Goal: Task Accomplishment & Management: Use online tool/utility

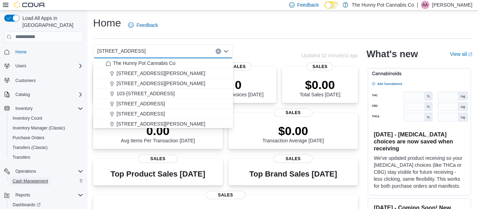
click at [32, 179] on span "Cash Management" at bounding box center [30, 182] width 35 height 6
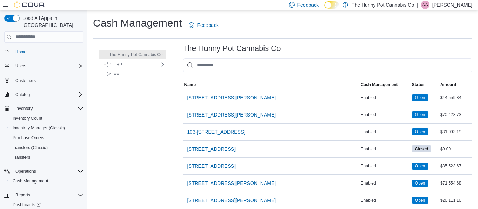
click at [221, 58] on input "This is a search bar. As you type, the results lower in the page will automatic…" at bounding box center [327, 65] width 289 height 14
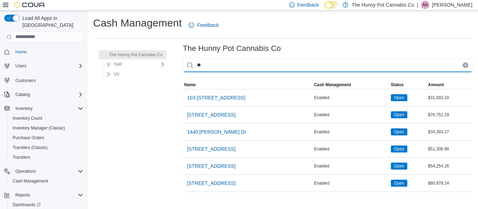
type input "***"
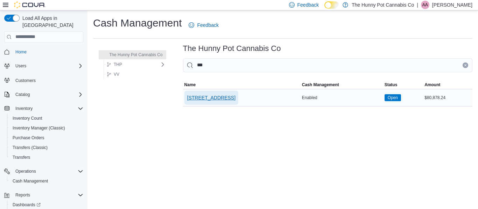
click at [215, 101] on span "[STREET_ADDRESS]" at bounding box center [211, 97] width 48 height 7
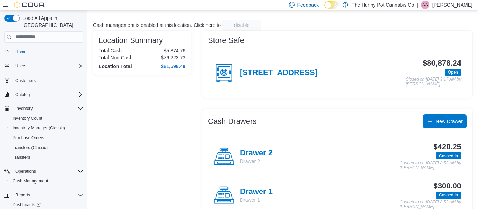
click at [239, 152] on div "Drawer 2 Drawer 2" at bounding box center [242, 156] width 59 height 21
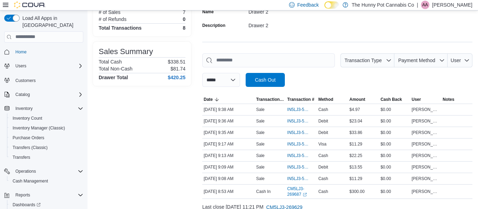
scroll to position [65, 0]
click at [289, 121] on span "IN5LJ3-5952600" at bounding box center [297, 121] width 21 height 6
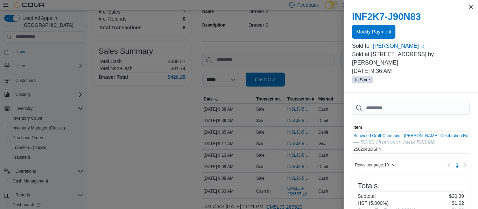
click at [370, 31] on span "Modify Payment" at bounding box center [373, 31] width 35 height 7
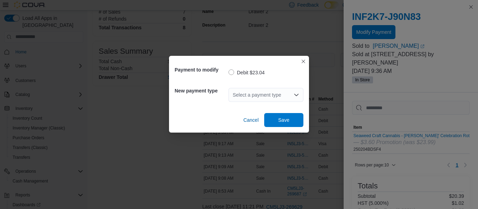
click at [269, 95] on div "Select a payment type" at bounding box center [265, 95] width 75 height 14
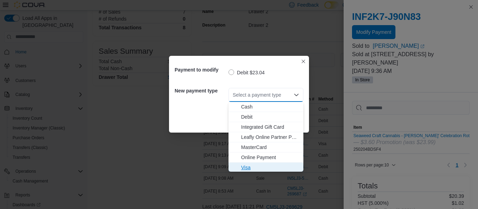
click at [245, 167] on span "Visa" at bounding box center [270, 167] width 58 height 7
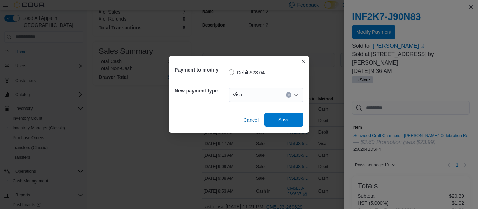
click at [280, 119] on span "Save" at bounding box center [283, 119] width 11 height 7
click at [159, 175] on div "Payment to modify Debit $23.04 New payment type Visa Cancel Save" at bounding box center [239, 104] width 478 height 209
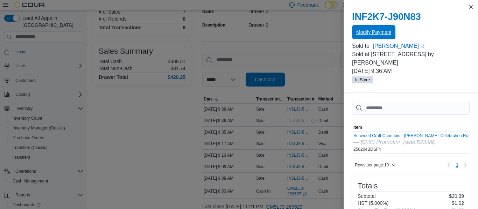
scroll to position [0, 0]
